Goal: Task Accomplishment & Management: Use online tool/utility

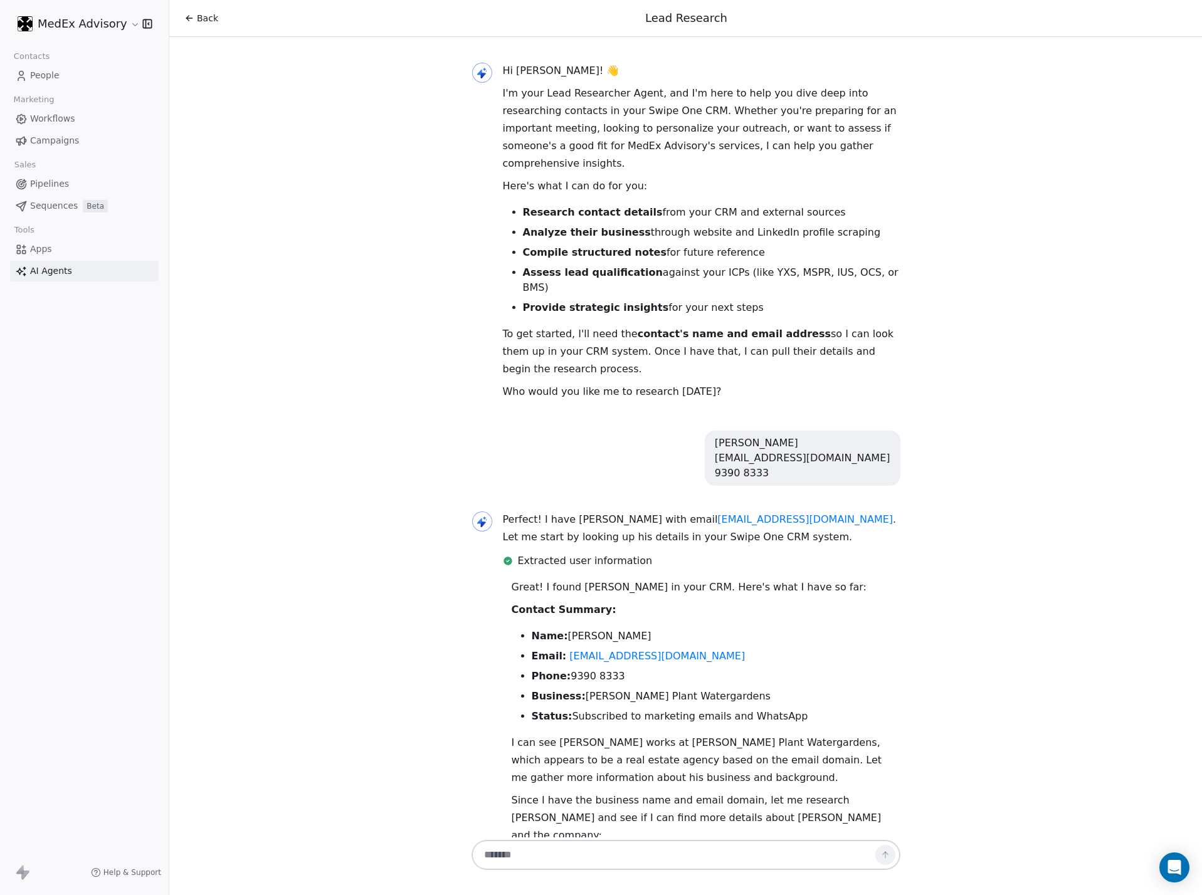
scroll to position [777, 0]
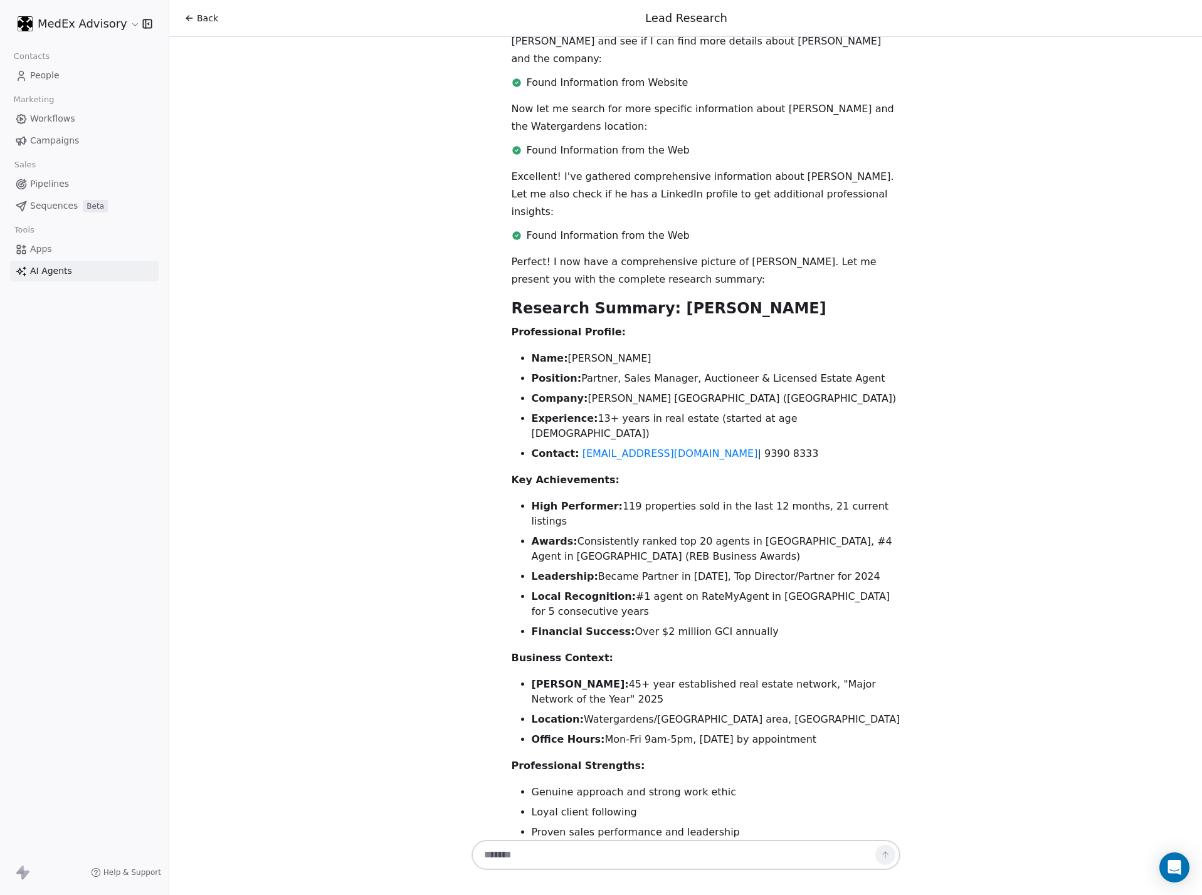
click at [1035, 109] on div "Hi [PERSON_NAME]! 👋 I'm your Lead Researcher Agent, and I'm here to help you di…" at bounding box center [685, 437] width 1032 height 800
drag, startPoint x: 995, startPoint y: 112, endPoint x: 293, endPoint y: 154, distance: 703.3
click at [293, 154] on div "Hi [PERSON_NAME]! 👋 I'm your Lead Researcher Agent, and I'm here to help you di…" at bounding box center [685, 437] width 1032 height 800
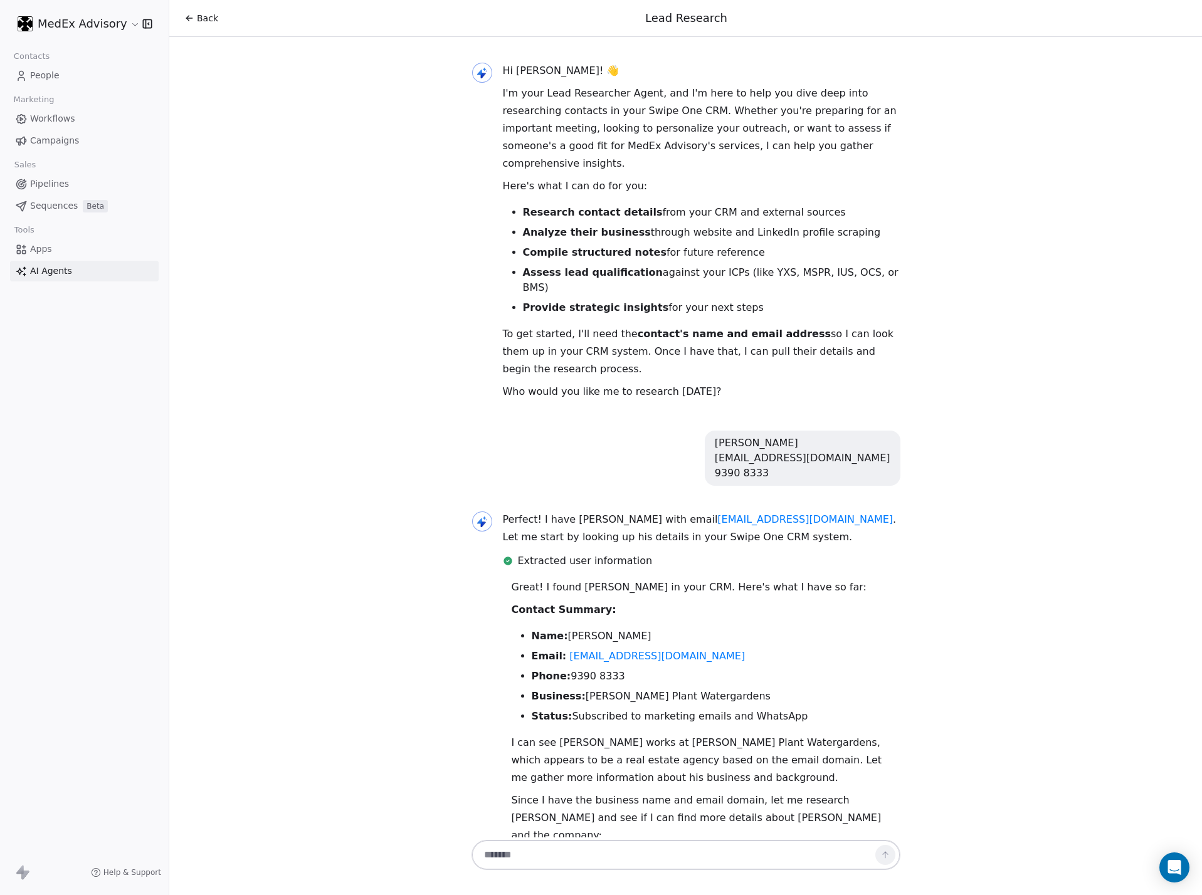
drag, startPoint x: 56, startPoint y: 264, endPoint x: 30, endPoint y: 328, distance: 69.1
click at [57, 265] on span "AI Agents" at bounding box center [51, 271] width 42 height 13
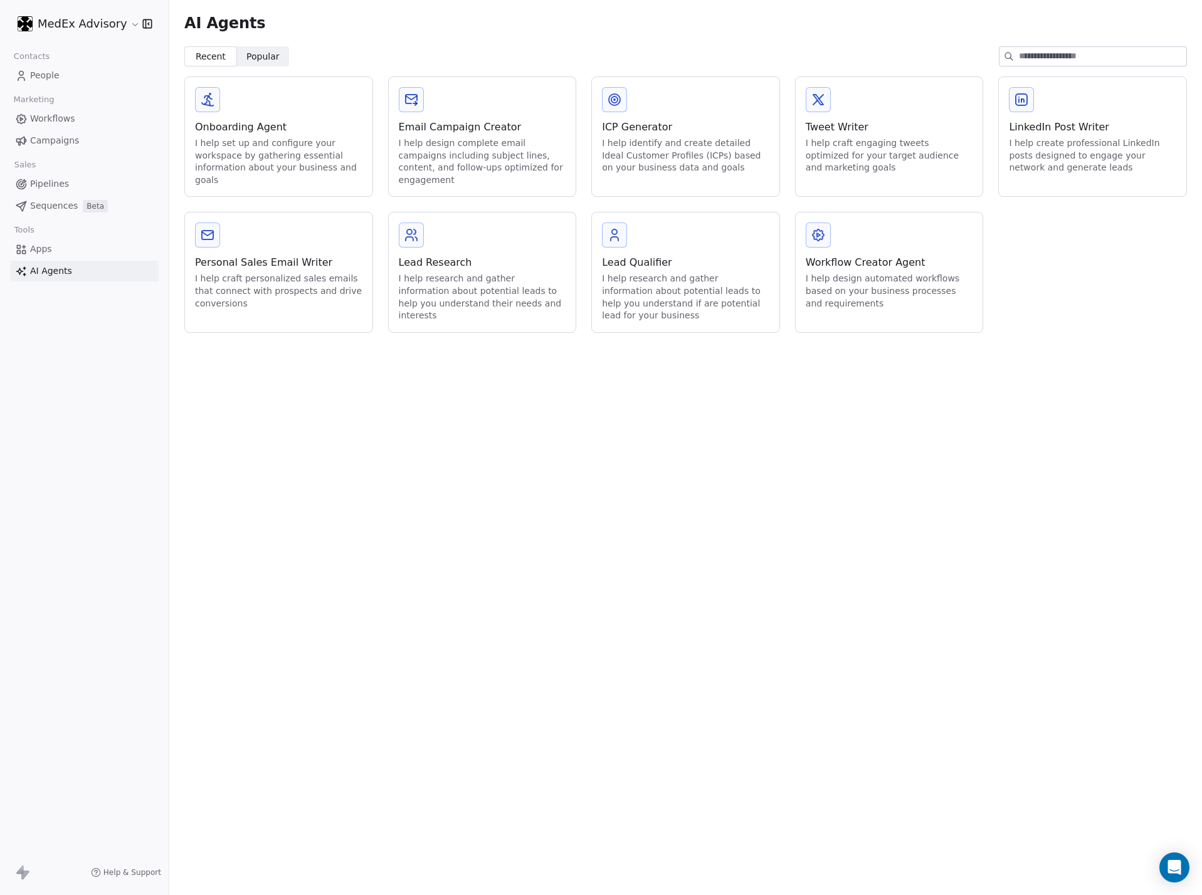
drag, startPoint x: 856, startPoint y: 545, endPoint x: 679, endPoint y: 529, distance: 178.1
drag, startPoint x: 679, startPoint y: 529, endPoint x: 542, endPoint y: 286, distance: 279.3
click at [642, 497] on div "AI Agents Recent Recent Popular Popular Onboarding Agent I help set up and conf…" at bounding box center [685, 447] width 1032 height 895
click at [521, 258] on div "Lead Research" at bounding box center [482, 262] width 167 height 15
click at [501, 286] on div "I help research and gather information about potential leads to help you unders…" at bounding box center [482, 297] width 167 height 49
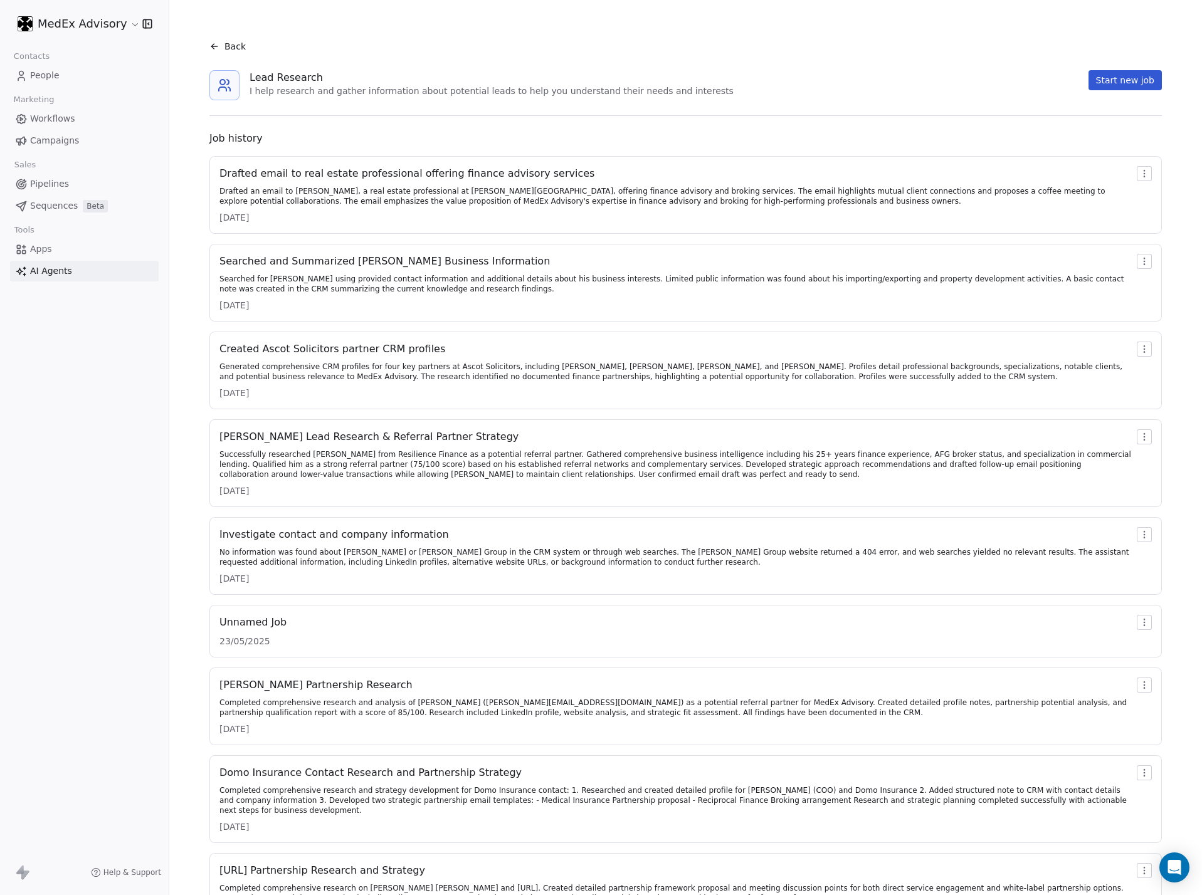
click at [501, 286] on div "Searched for [PERSON_NAME] using provided contact information and additional de…" at bounding box center [675, 284] width 912 height 20
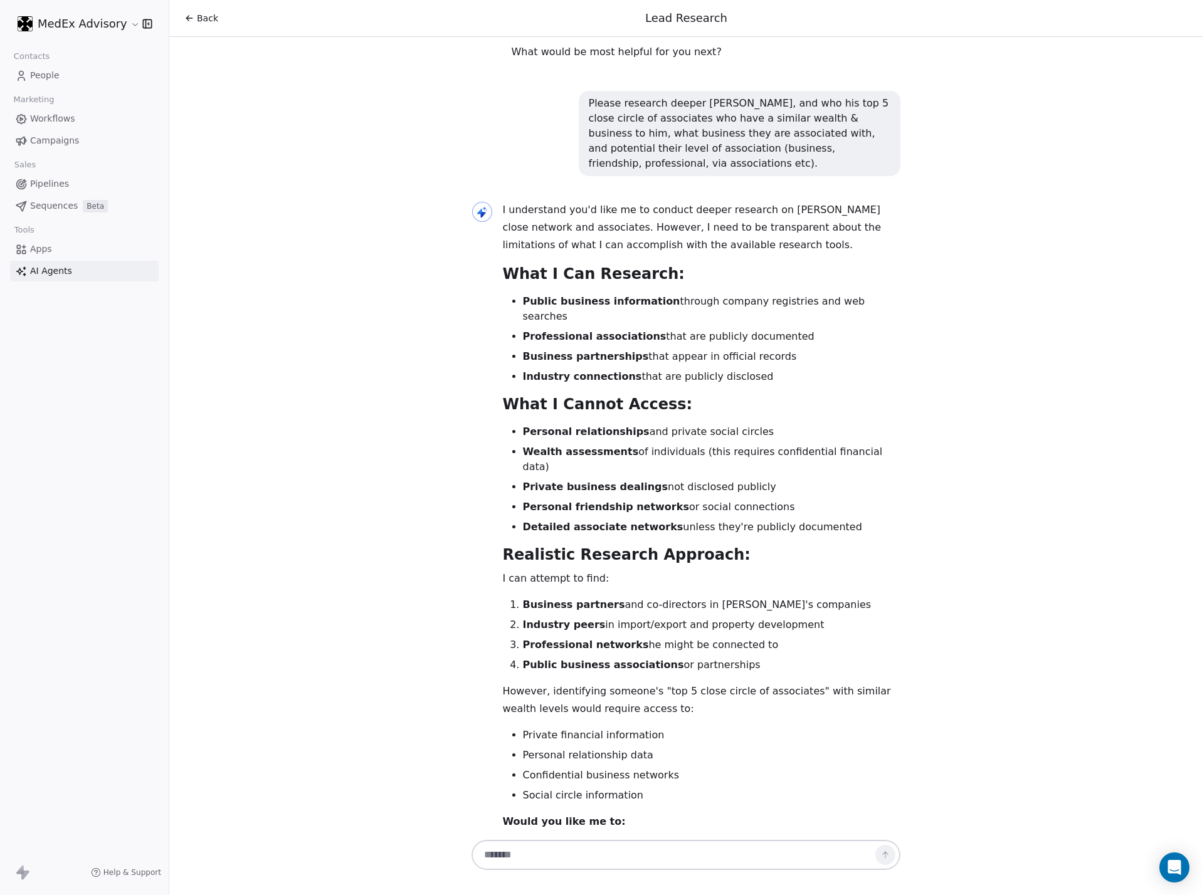
scroll to position [5636, 0]
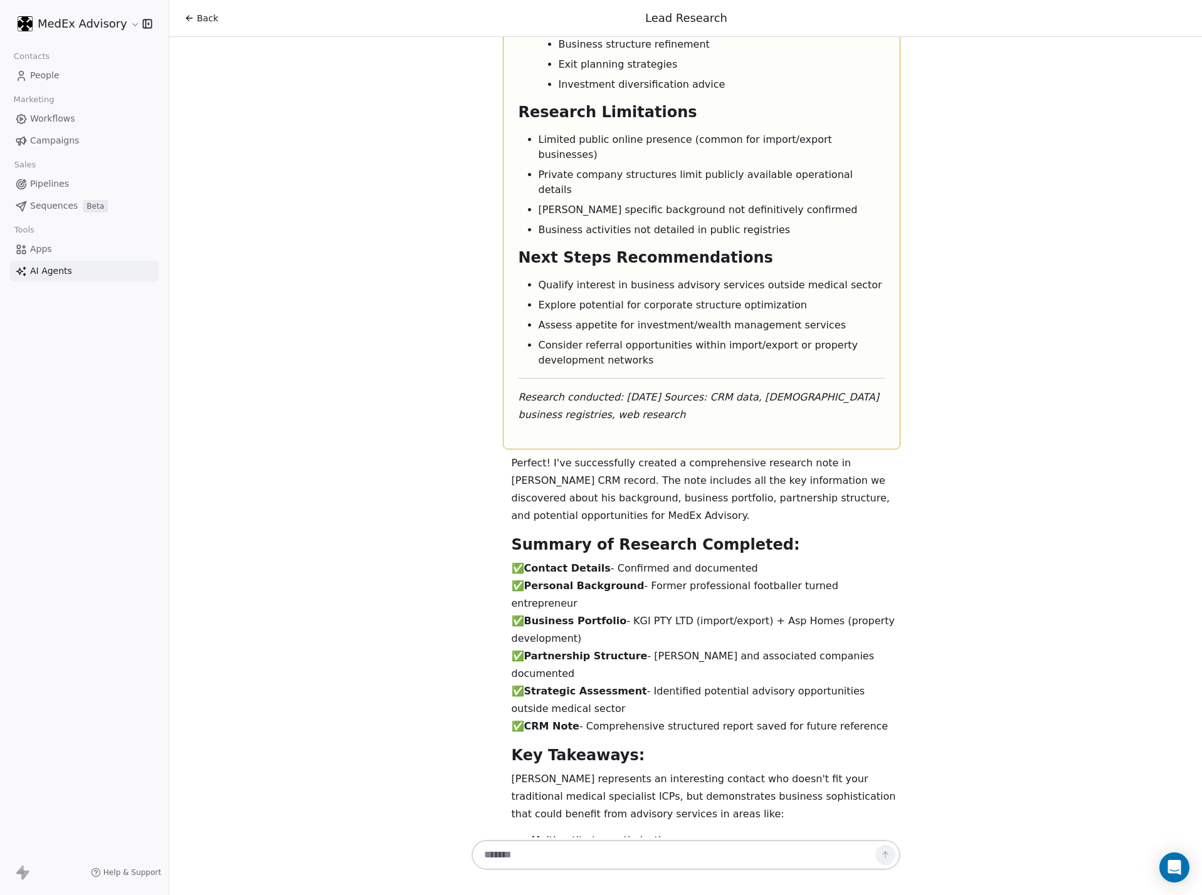
click at [48, 271] on span "AI Agents" at bounding box center [51, 271] width 42 height 13
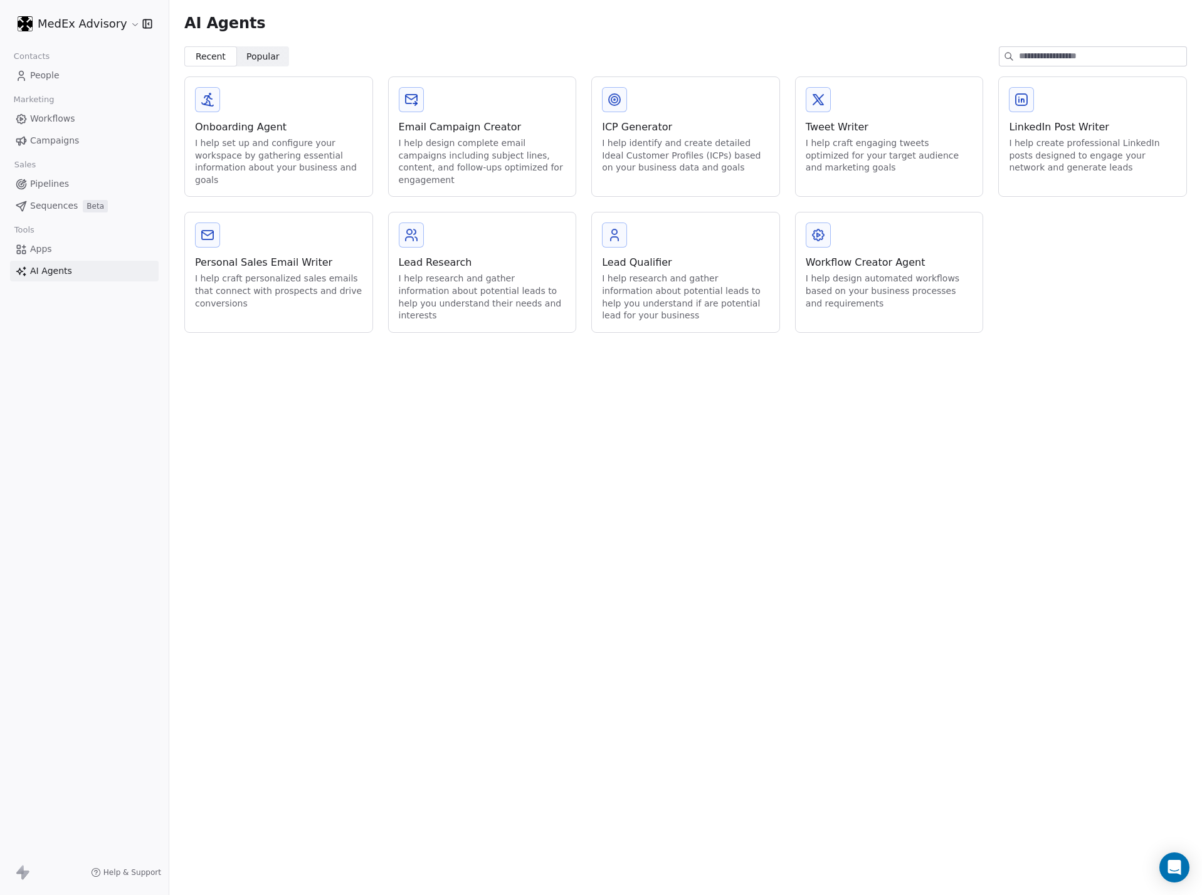
click at [472, 290] on div "I help research and gather information about potential leads to help you unders…" at bounding box center [482, 297] width 167 height 49
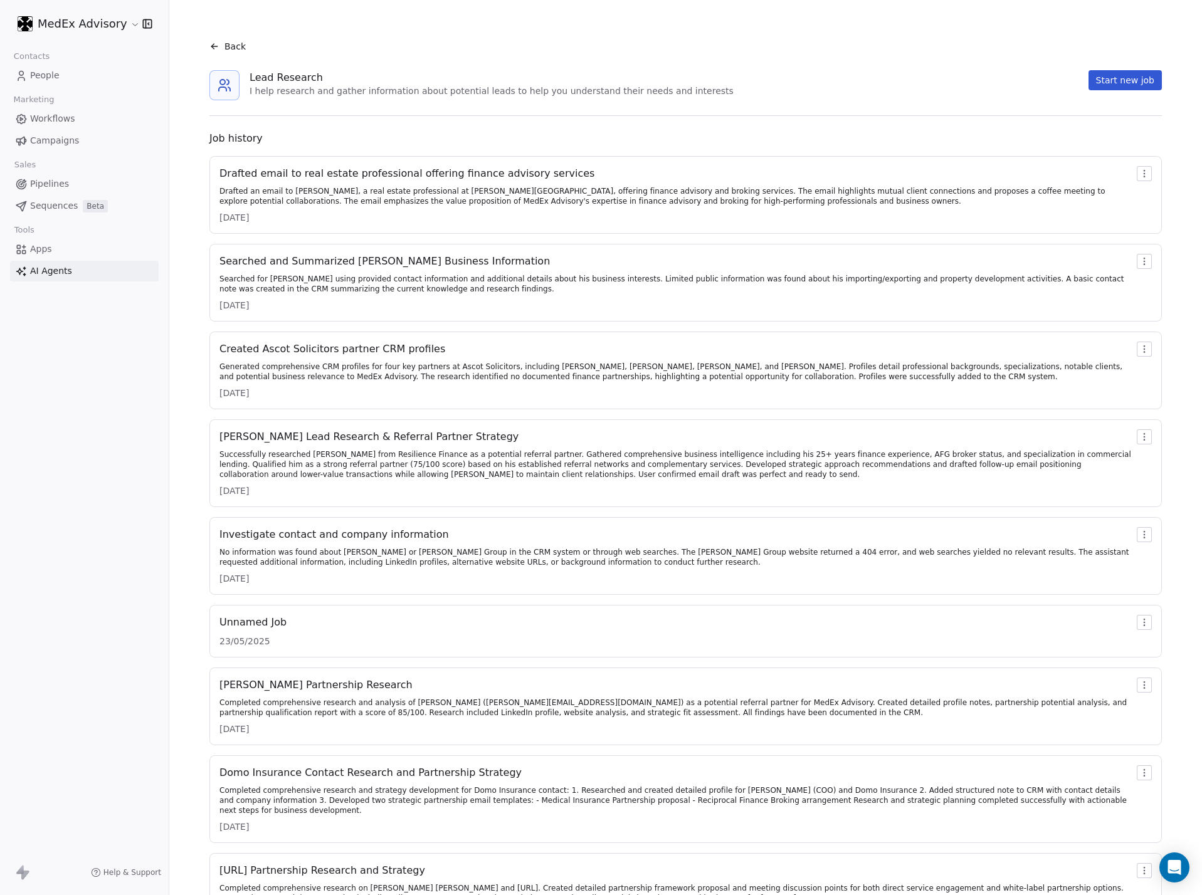
click at [446, 369] on div "Generated comprehensive CRM profiles for four key partners at Ascot Solicitors,…" at bounding box center [675, 372] width 912 height 20
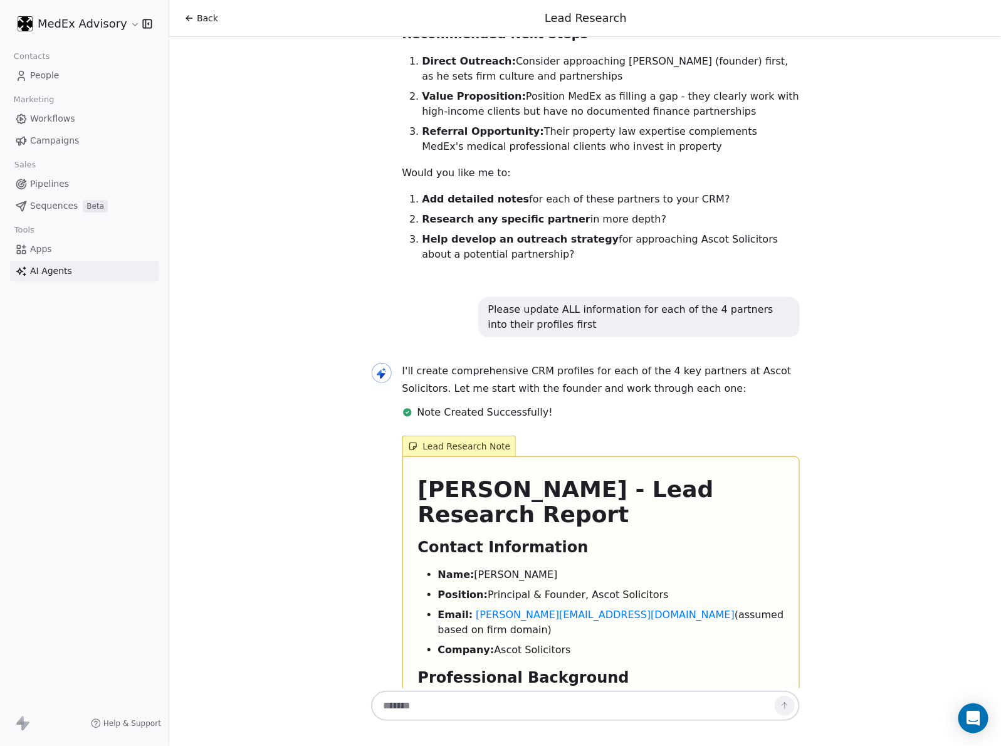
scroll to position [5515, 0]
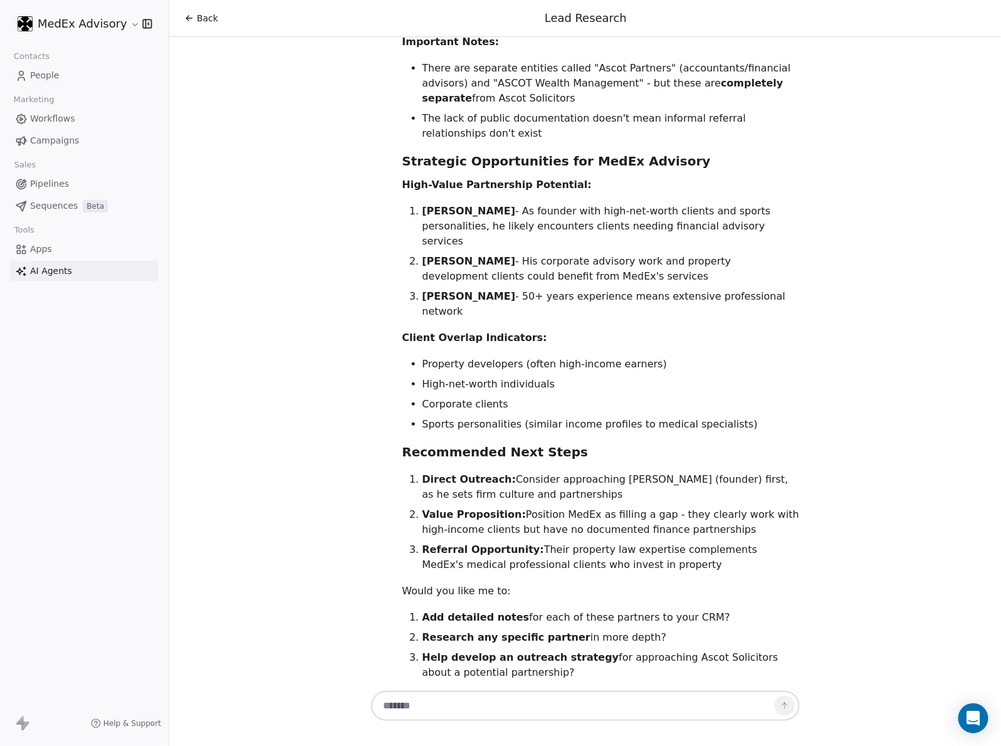
drag, startPoint x: 280, startPoint y: 233, endPoint x: 394, endPoint y: 77, distance: 192.4
click at [280, 226] on div "Hi [PERSON_NAME]! 👋 I'm your Lead Researcher Agent, and I'm here to help you di…" at bounding box center [585, 362] width 832 height 651
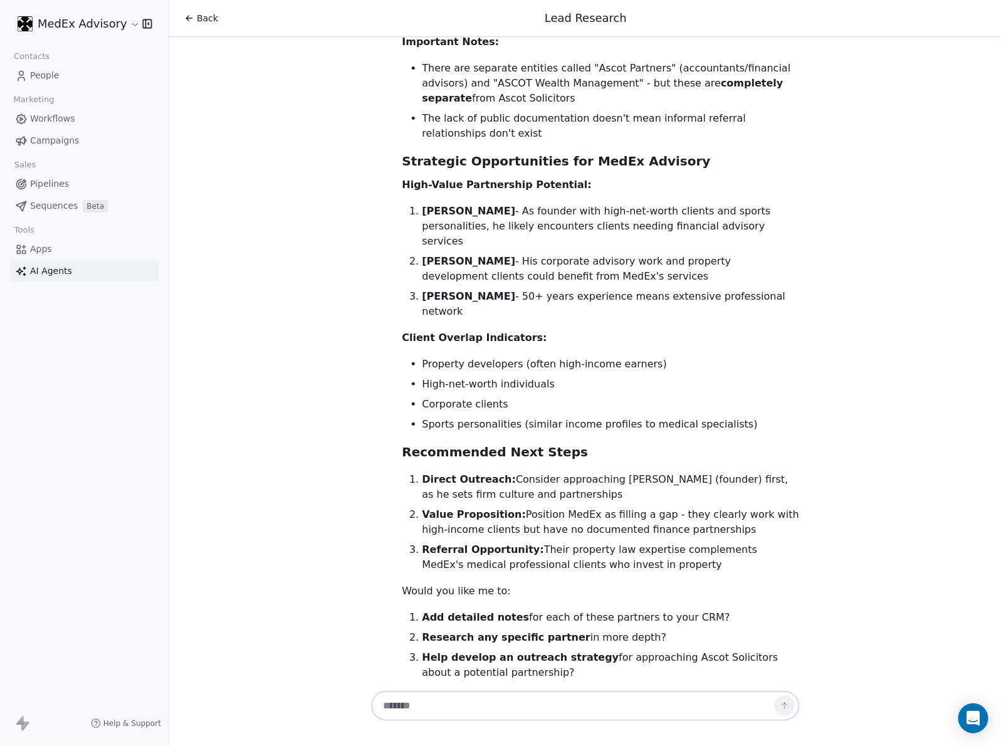
click at [575, 582] on p "Would you like me to:" at bounding box center [600, 591] width 397 height 18
drag, startPoint x: 586, startPoint y: 184, endPoint x: 462, endPoint y: 147, distance: 129.3
click at [462, 507] on li "Value Proposition: Position MedEx as filling a gap - they clearly work with hig…" at bounding box center [610, 522] width 377 height 30
click at [470, 507] on li "Value Proposition: Position MedEx as filling a gap - they clearly work with hig…" at bounding box center [610, 522] width 377 height 30
click at [474, 507] on li "Value Proposition: Position MedEx as filling a gap - they clearly work with hig…" at bounding box center [610, 522] width 377 height 30
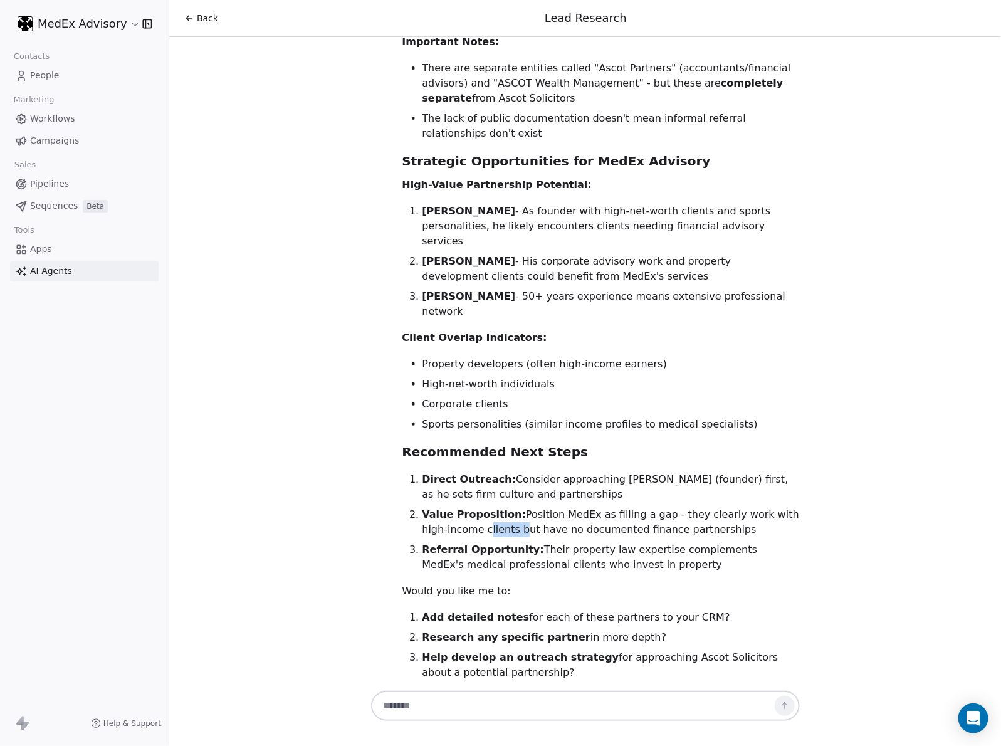
click at [474, 507] on li "Value Proposition: Position MedEx as filling a gap - they clearly work with hig…" at bounding box center [610, 522] width 377 height 30
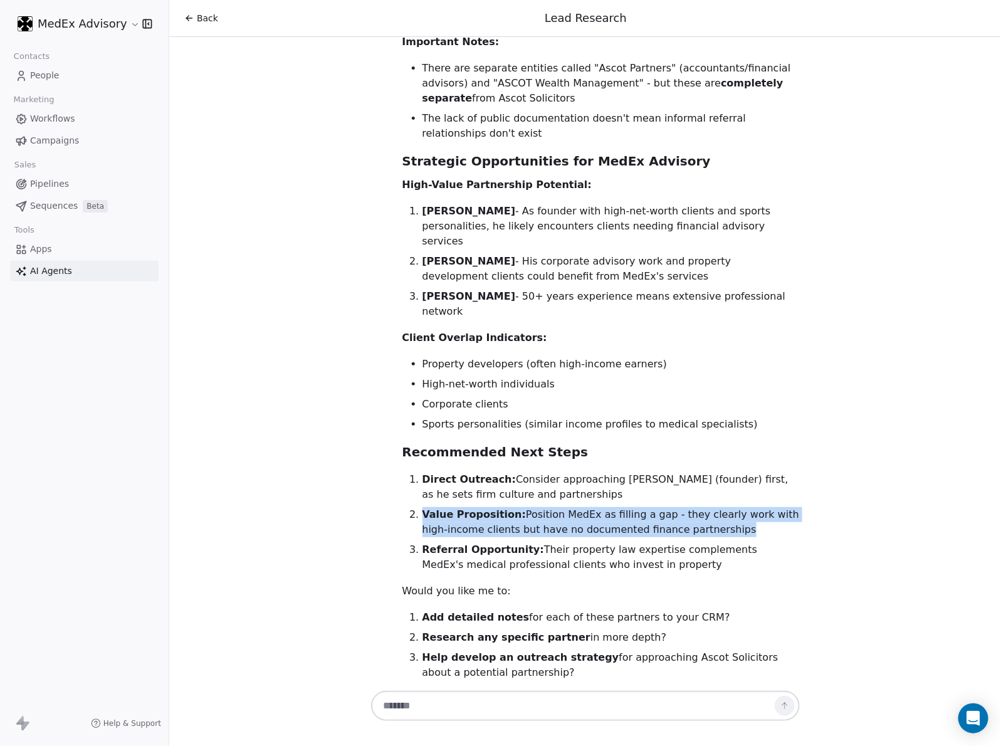
click at [474, 507] on li "Value Proposition: Position MedEx as filling a gap - they clearly work with hig…" at bounding box center [610, 522] width 377 height 30
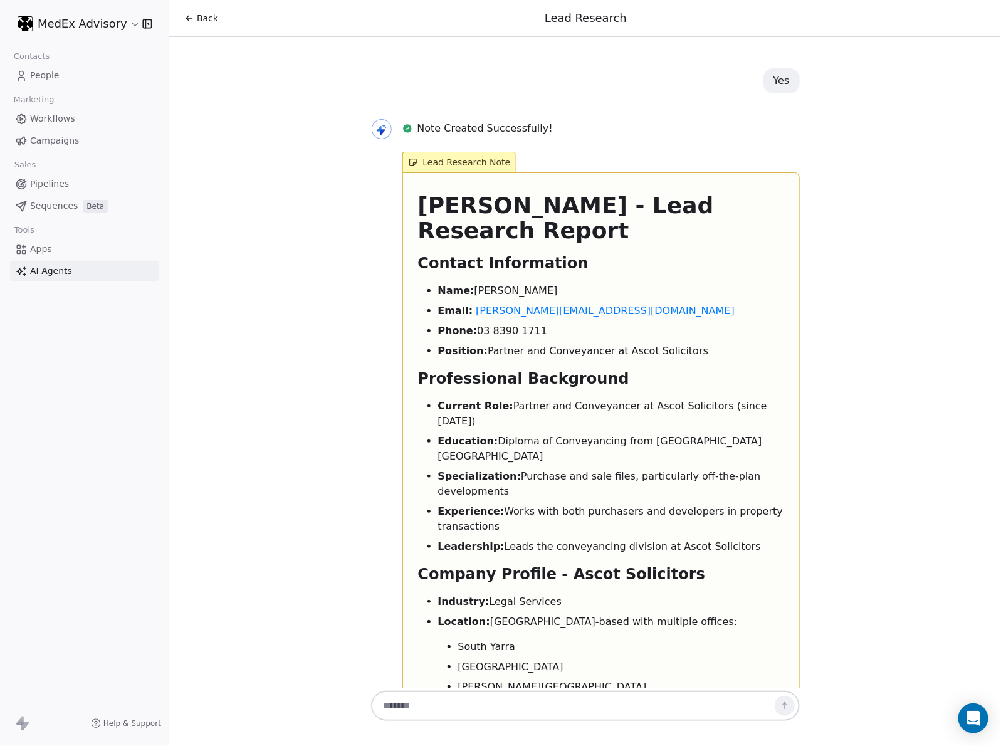
scroll to position [0, 0]
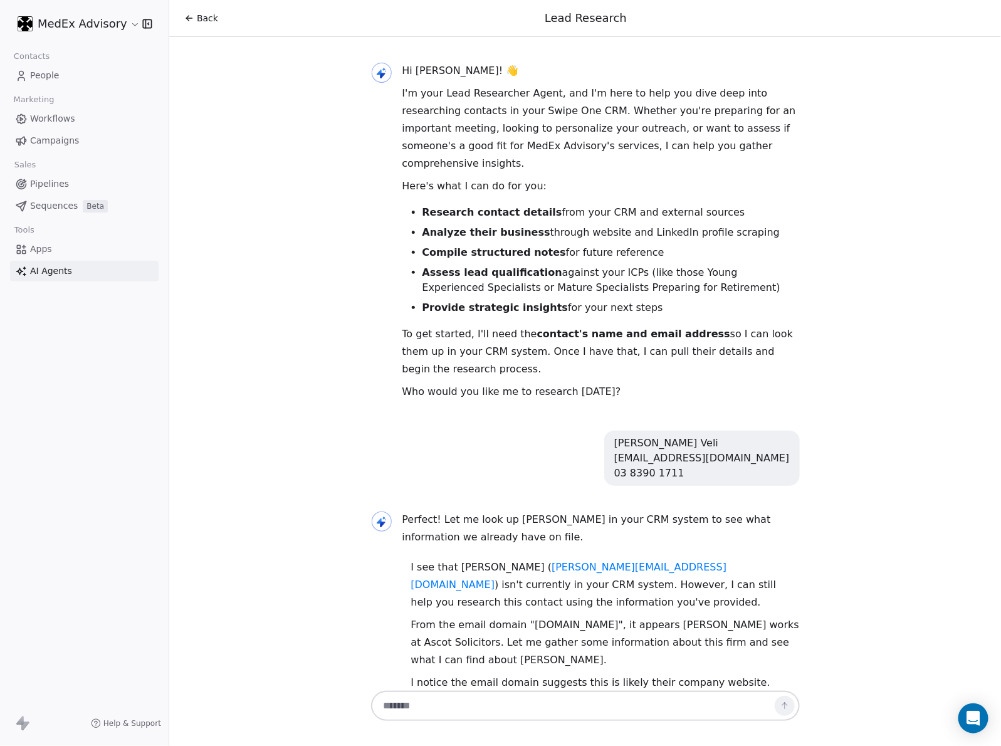
drag, startPoint x: 400, startPoint y: 213, endPoint x: 364, endPoint y: 208, distance: 36.7
drag, startPoint x: 350, startPoint y: 206, endPoint x: 301, endPoint y: 196, distance: 49.9
drag, startPoint x: 301, startPoint y: 196, endPoint x: 58, endPoint y: 139, distance: 249.8
click at [246, 181] on div "Hi [PERSON_NAME]! 👋 I'm your Lead Researcher Agent, and I'm here to help you di…" at bounding box center [585, 362] width 832 height 651
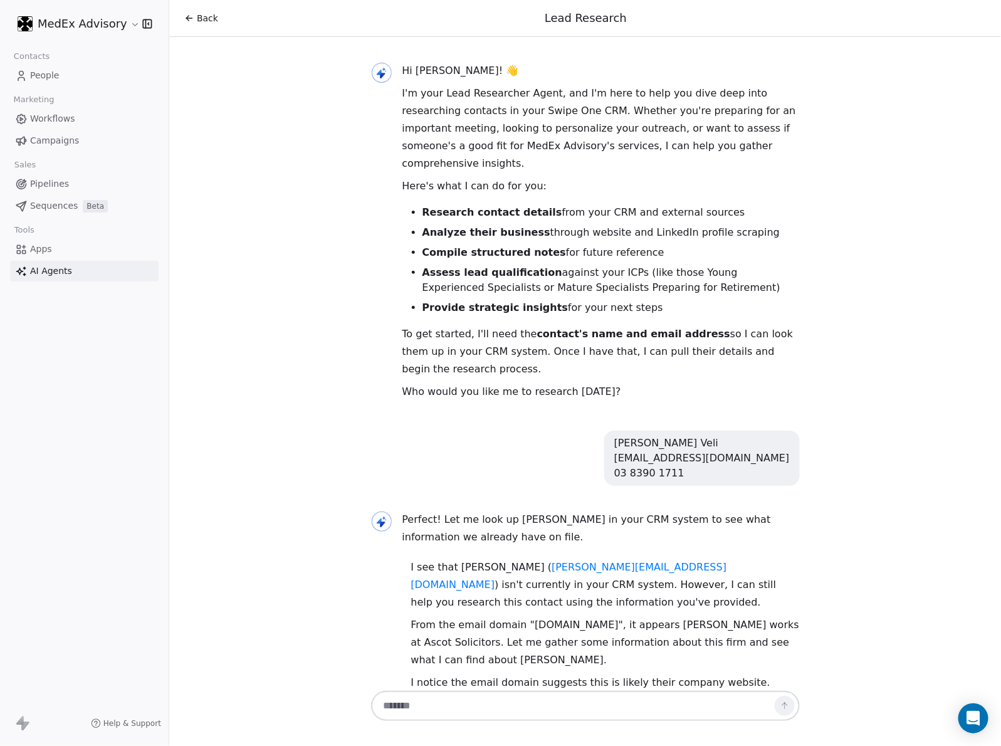
drag, startPoint x: 500, startPoint y: 155, endPoint x: 414, endPoint y: 197, distance: 96.4
click at [411, 205] on ul "Research contact details from your CRM and external sources Analyze their busin…" at bounding box center [600, 260] width 397 height 110
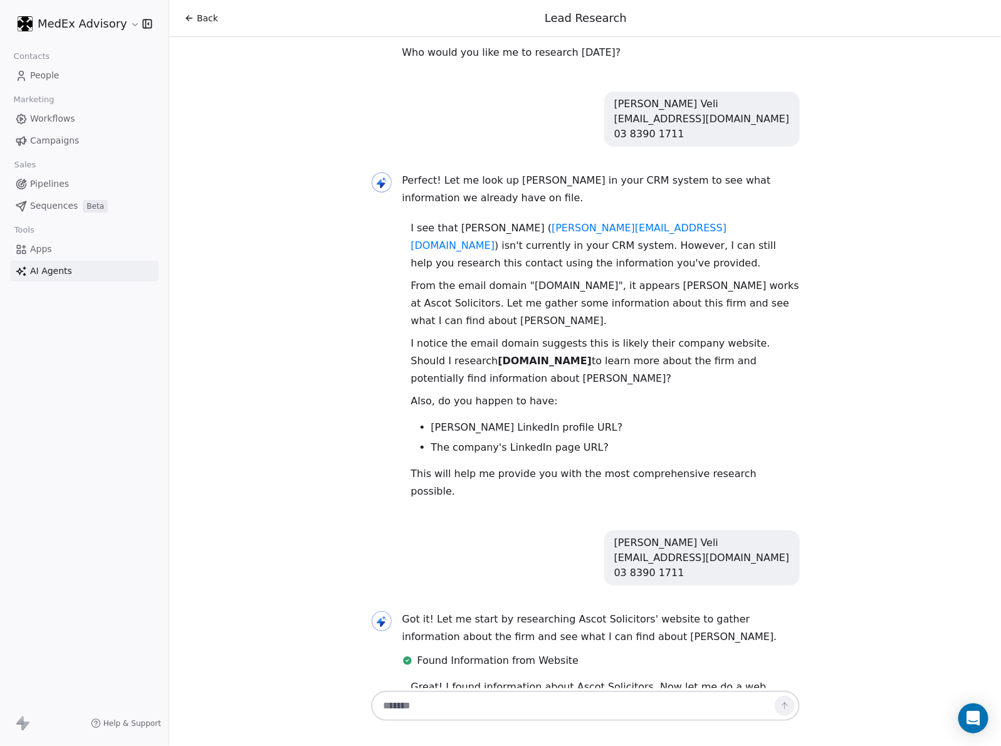
scroll to position [569, 0]
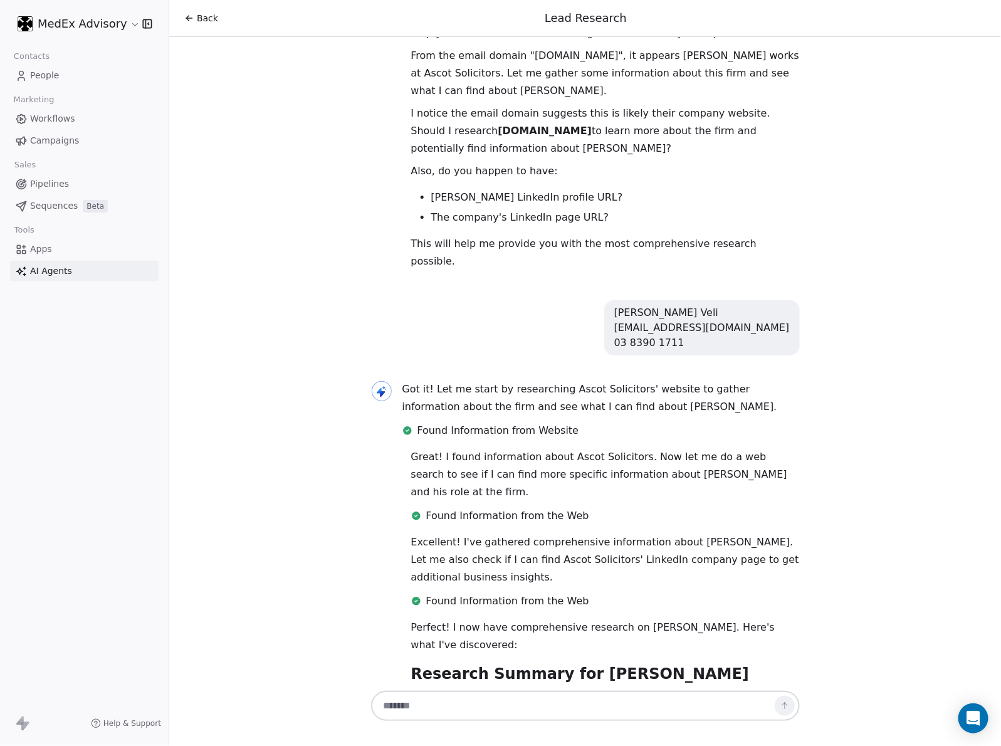
click at [300, 150] on div "Hi [PERSON_NAME]! 👋 I'm your Lead Researcher Agent, and I'm here to help you di…" at bounding box center [585, 362] width 832 height 651
drag, startPoint x: 274, startPoint y: 113, endPoint x: 257, endPoint y: 102, distance: 20.7
click at [257, 102] on div "Hi [PERSON_NAME]! 👋 I'm your Lead Researcher Agent, and I'm here to help you di…" at bounding box center [585, 362] width 832 height 651
click at [246, 76] on div "Hi [PERSON_NAME]! 👋 I'm your Lead Researcher Agent, and I'm here to help you di…" at bounding box center [585, 362] width 832 height 651
drag, startPoint x: 244, startPoint y: 74, endPoint x: 214, endPoint y: 61, distance: 32.6
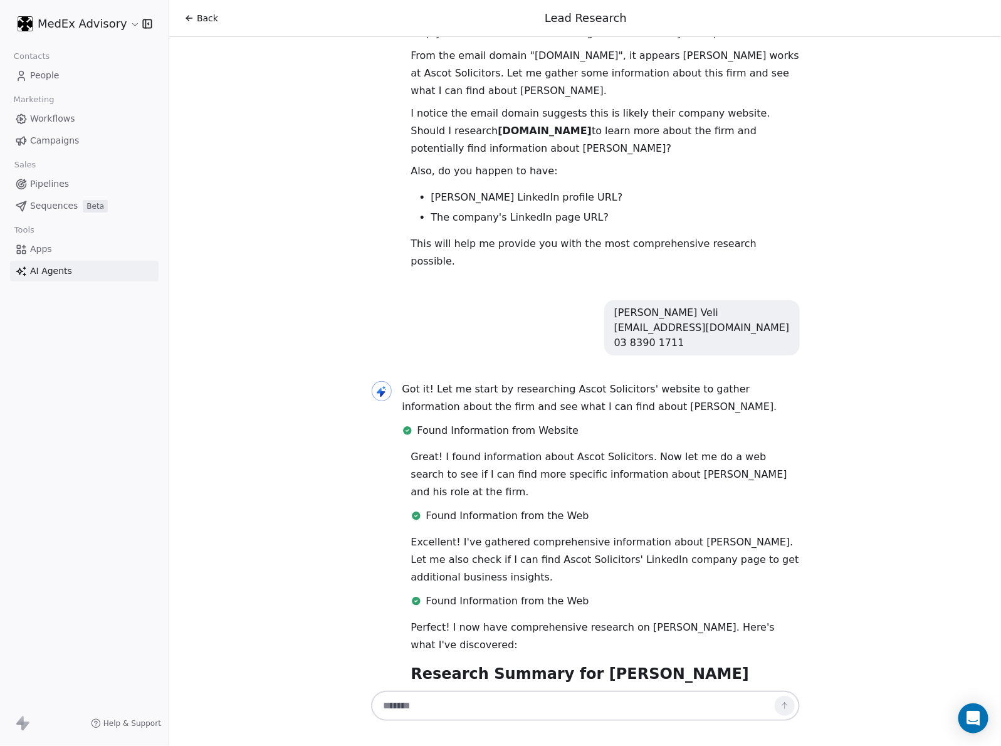
click at [214, 61] on div "Hi [PERSON_NAME]! 👋 I'm your Lead Researcher Agent, and I'm here to help you di…" at bounding box center [585, 362] width 832 height 651
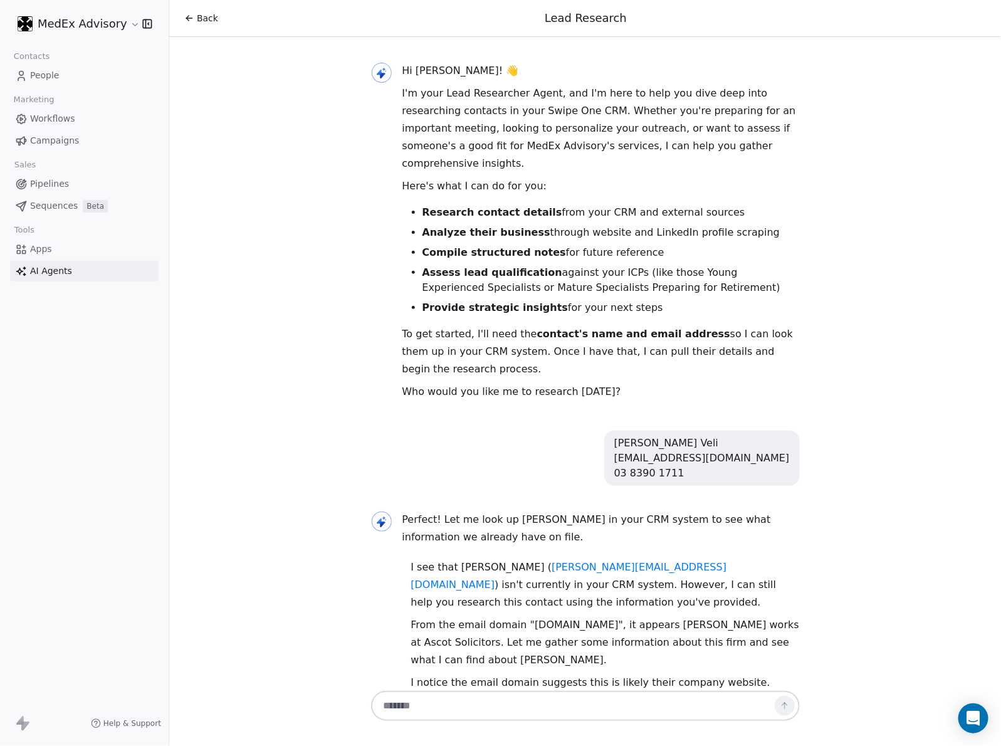
drag, startPoint x: 539, startPoint y: 234, endPoint x: 519, endPoint y: 227, distance: 21.2
click at [519, 246] on strong "Compile structured notes" at bounding box center [494, 252] width 144 height 12
click at [327, 303] on div "Hi [PERSON_NAME]! 👋 I'm your Lead Researcher Agent, and I'm here to help you di…" at bounding box center [585, 362] width 832 height 651
click at [214, 0] on html "MedEx Advisory Contacts People Marketing Workflows Campaigns Sales Pipelines Se…" at bounding box center [500, 373] width 1001 height 746
drag, startPoint x: 572, startPoint y: 160, endPoint x: 563, endPoint y: 159, distance: 8.9
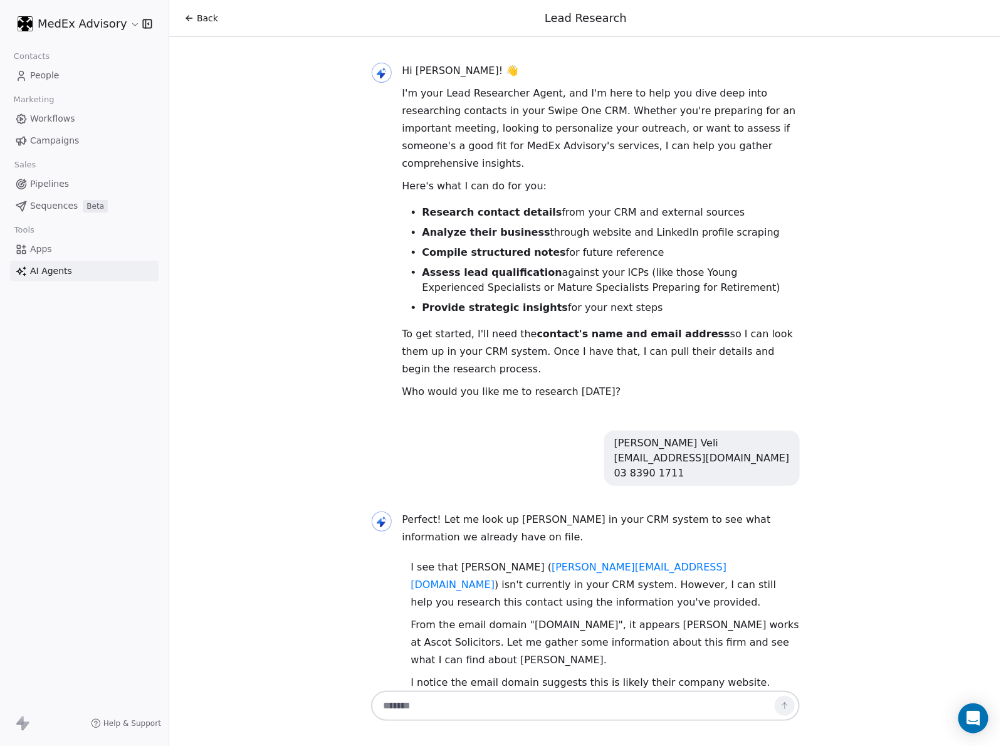
click at [572, 177] on p "Here's what I can do for you:" at bounding box center [600, 186] width 397 height 18
click at [533, 246] on strong "Compile structured notes" at bounding box center [494, 252] width 144 height 12
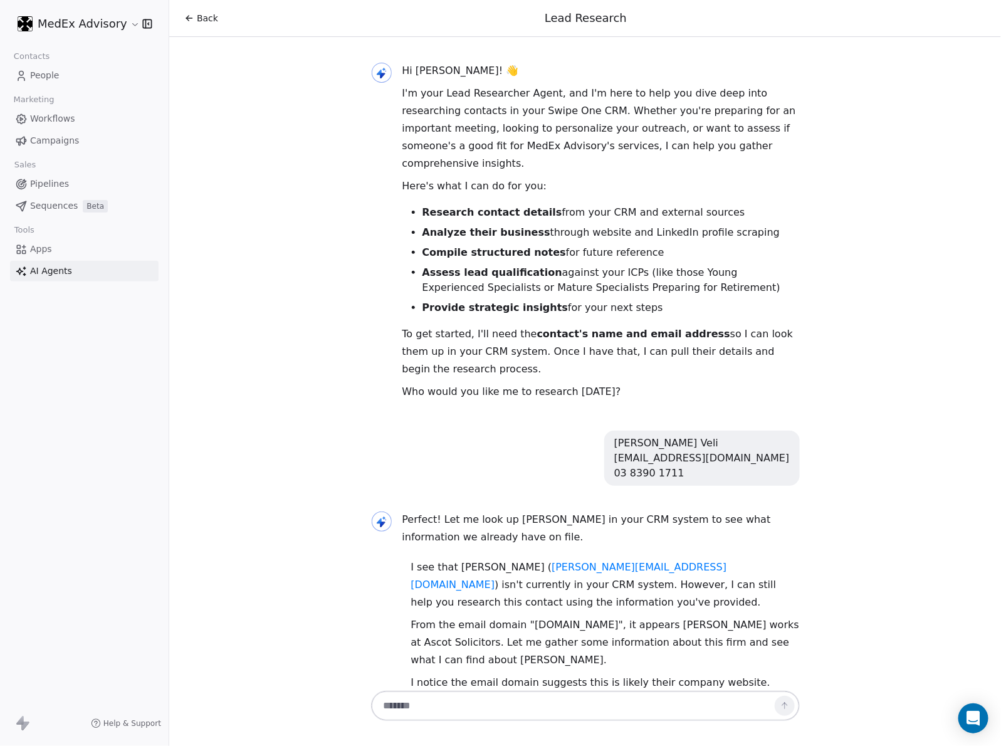
click at [327, 242] on div "Hi [PERSON_NAME]! 👋 I'm your Lead Researcher Agent, and I'm here to help you di…" at bounding box center [585, 362] width 832 height 651
drag, startPoint x: 359, startPoint y: 242, endPoint x: 327, endPoint y: 233, distance: 33.3
click at [327, 233] on div "Hi [PERSON_NAME]! 👋 I'm your Lead Researcher Agent, and I'm here to help you di…" at bounding box center [585, 362] width 832 height 651
drag, startPoint x: 323, startPoint y: 227, endPoint x: 204, endPoint y: 259, distance: 123.3
click at [304, 226] on div "Hi [PERSON_NAME]! 👋 I'm your Lead Researcher Agent, and I'm here to help you di…" at bounding box center [585, 362] width 832 height 651
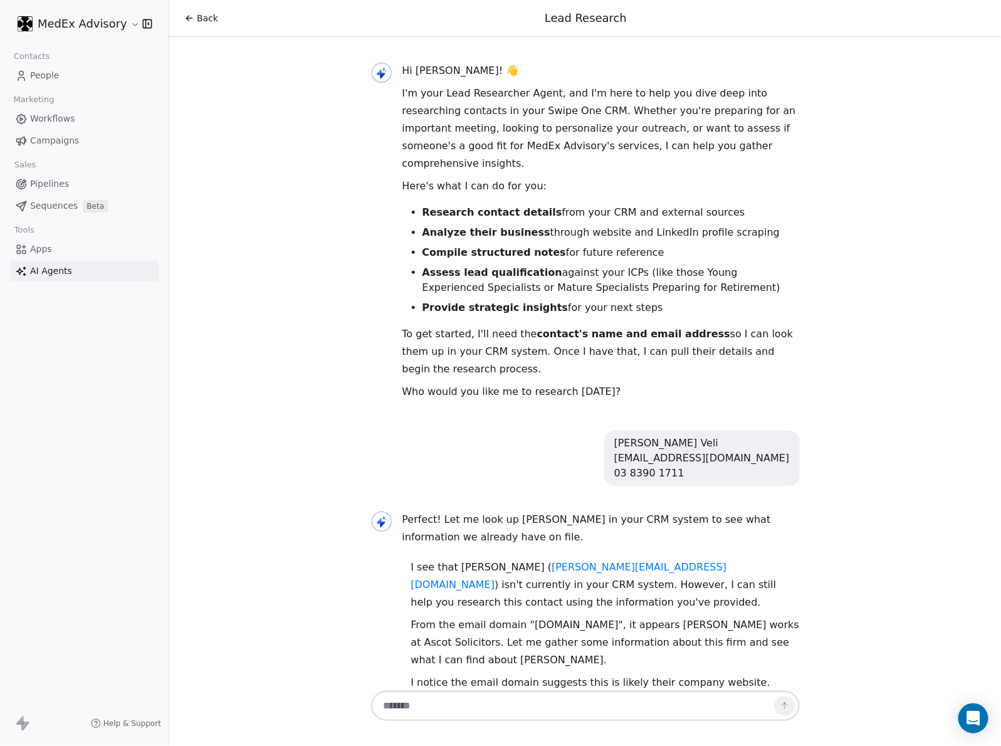
click at [354, 253] on div "Hi [PERSON_NAME]! 👋 I'm your Lead Researcher Agent, and I'm here to help you di…" at bounding box center [585, 362] width 832 height 651
